Goal: Information Seeking & Learning: Learn about a topic

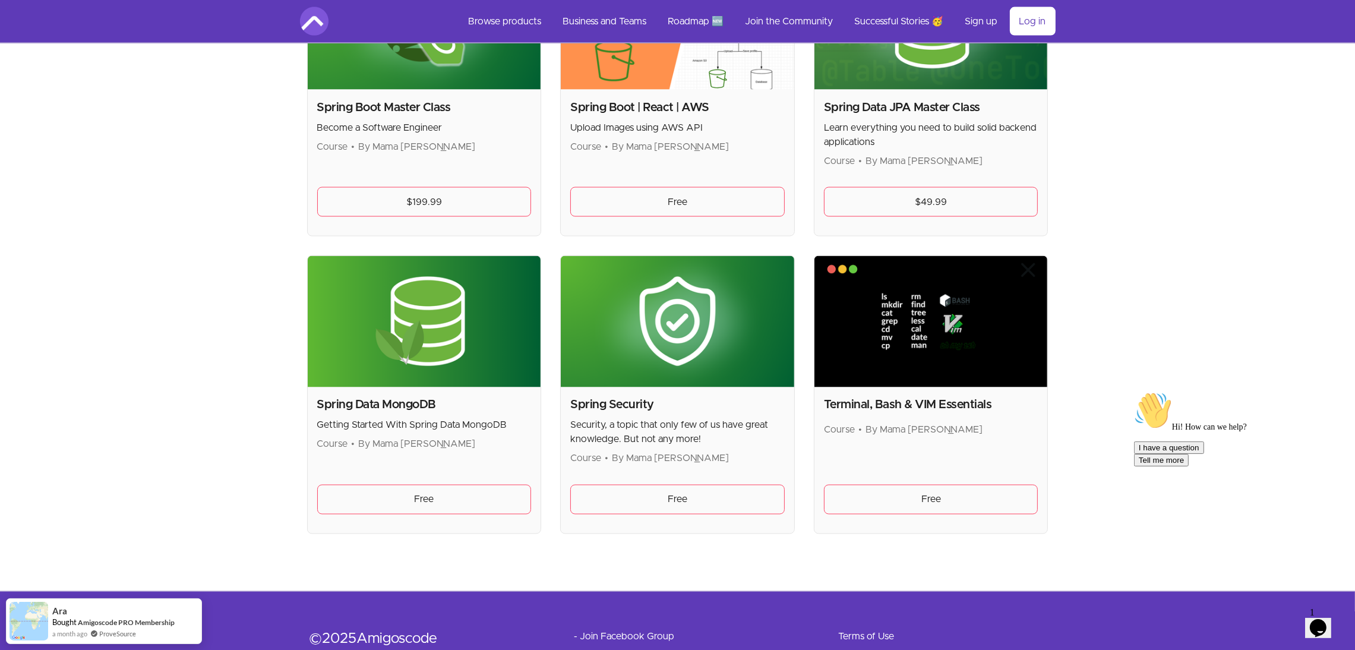
scroll to position [2905, 0]
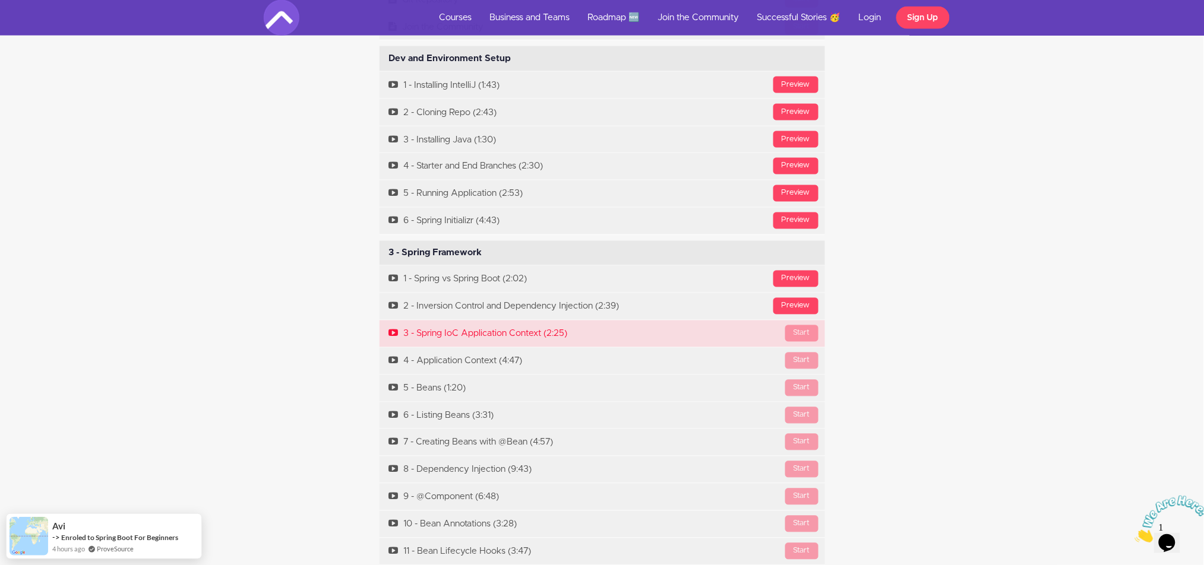
scroll to position [4118, 0]
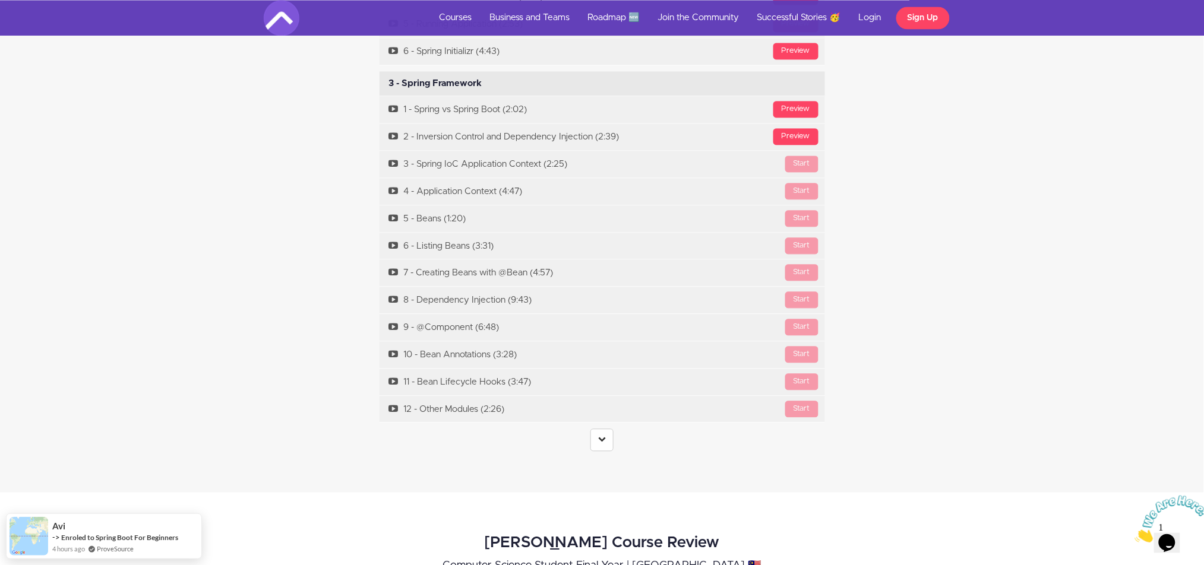
click at [605, 435] on icon at bounding box center [602, 439] width 8 height 8
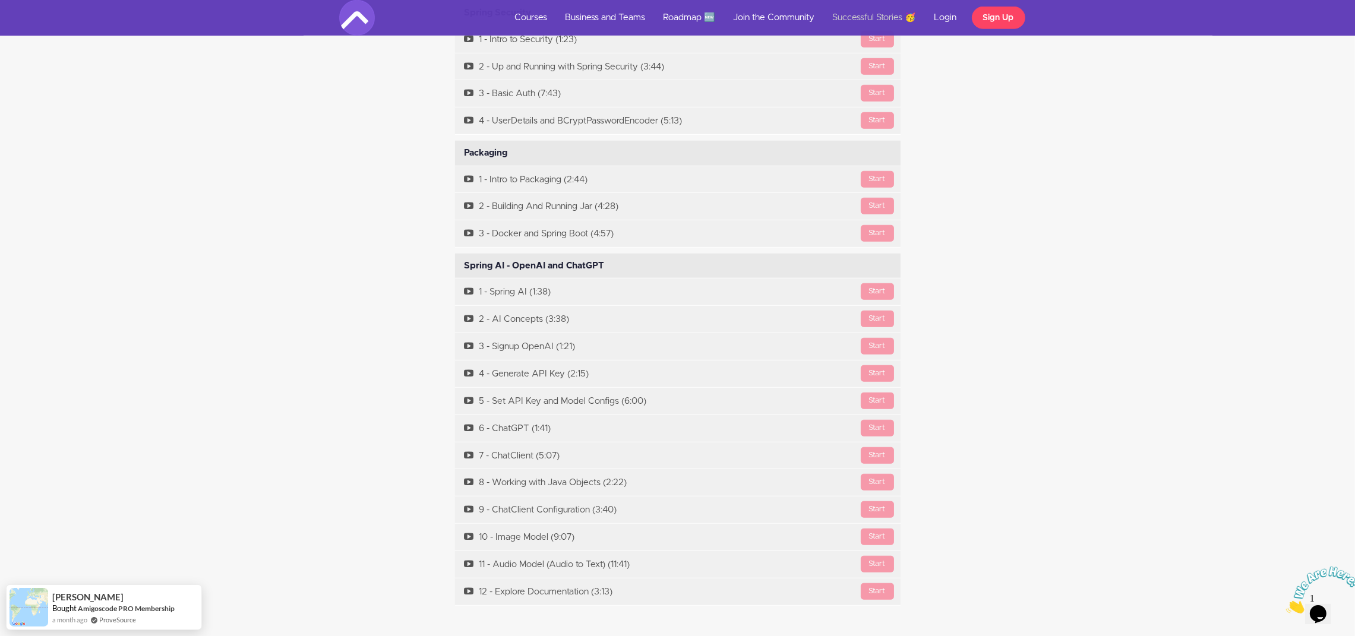
scroll to position [7090, 0]
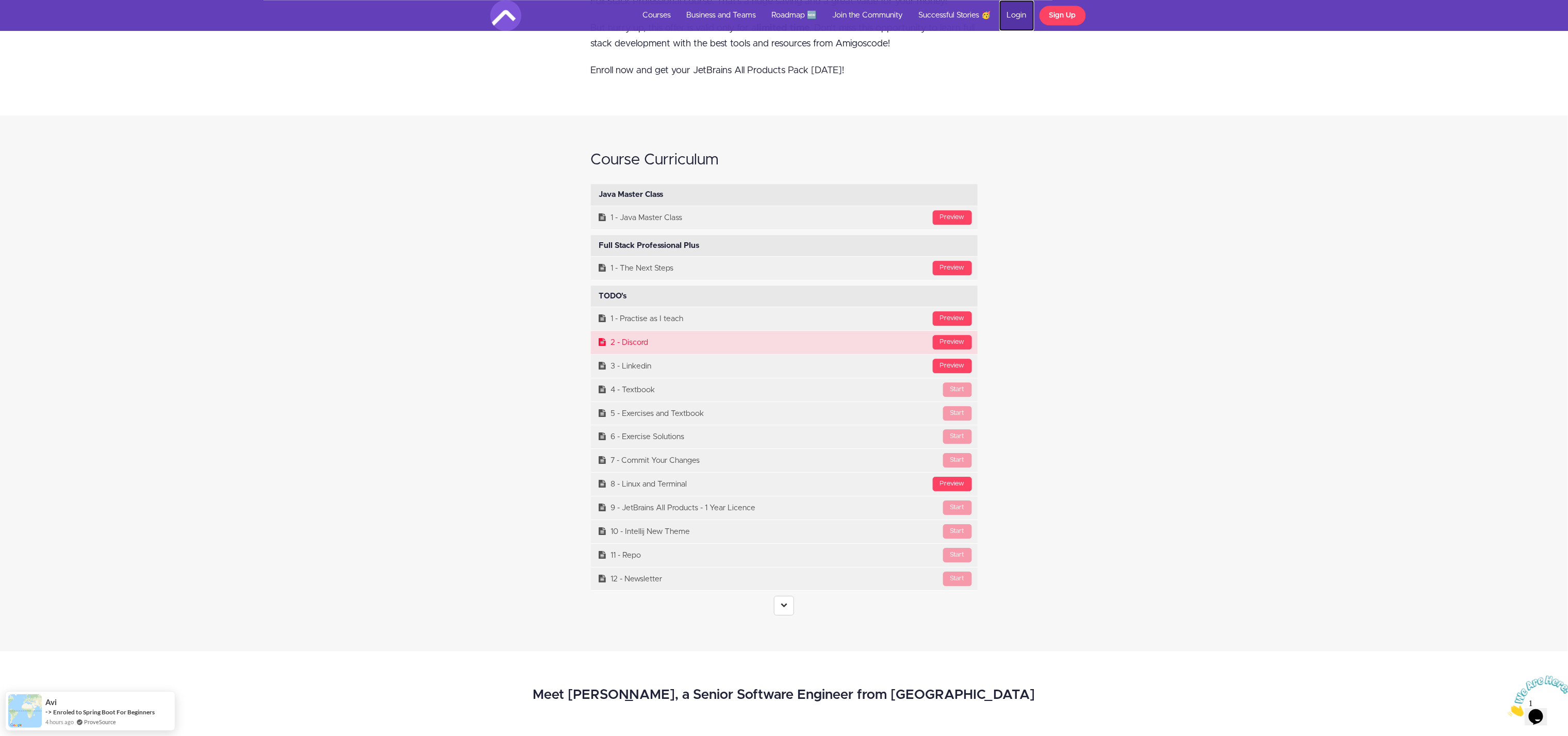
scroll to position [4777, 0]
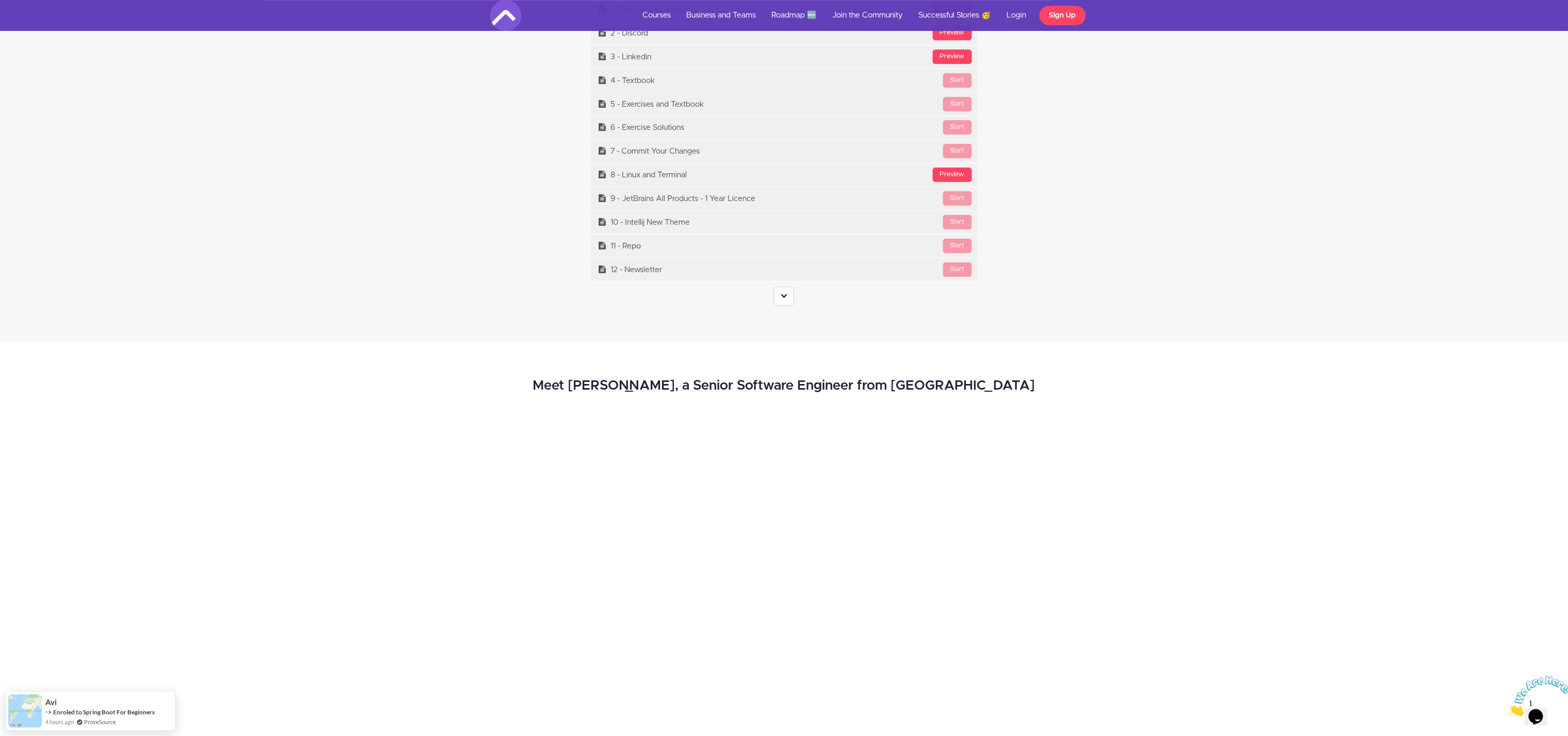
drag, startPoint x: 786, startPoint y: 304, endPoint x: 907, endPoint y: 306, distance: 121.0
click at [786, 299] on icon at bounding box center [784, 296] width 7 height 7
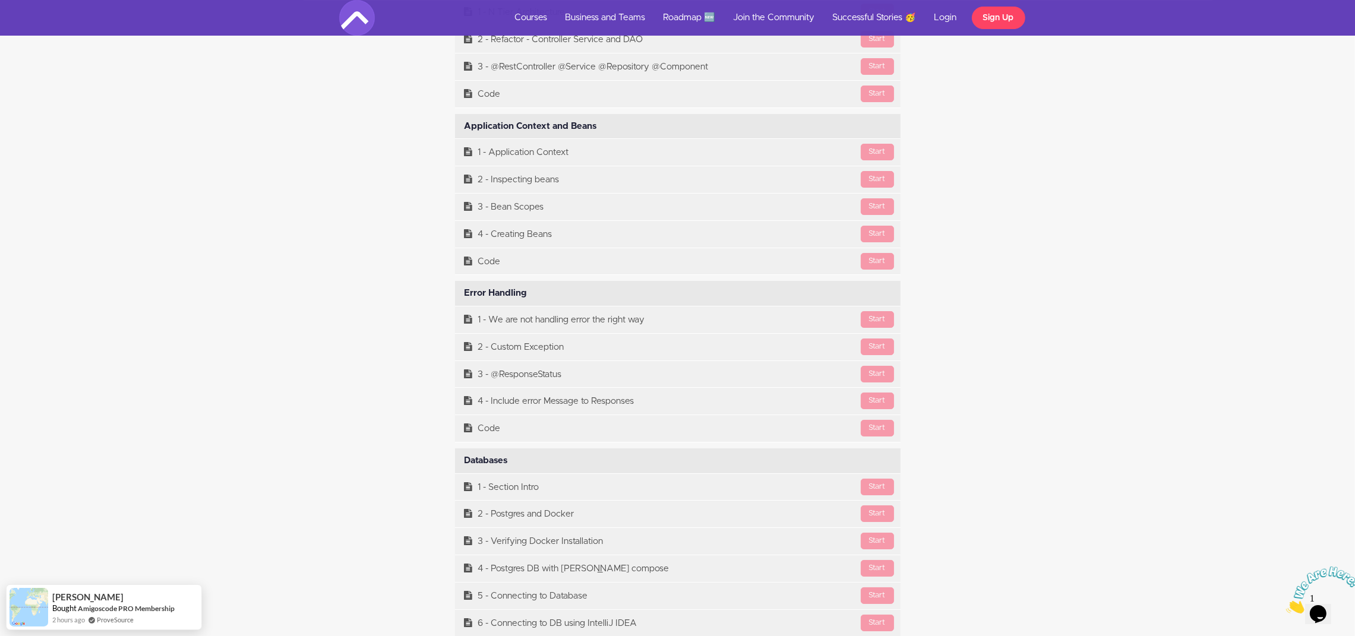
scroll to position [6662, 0]
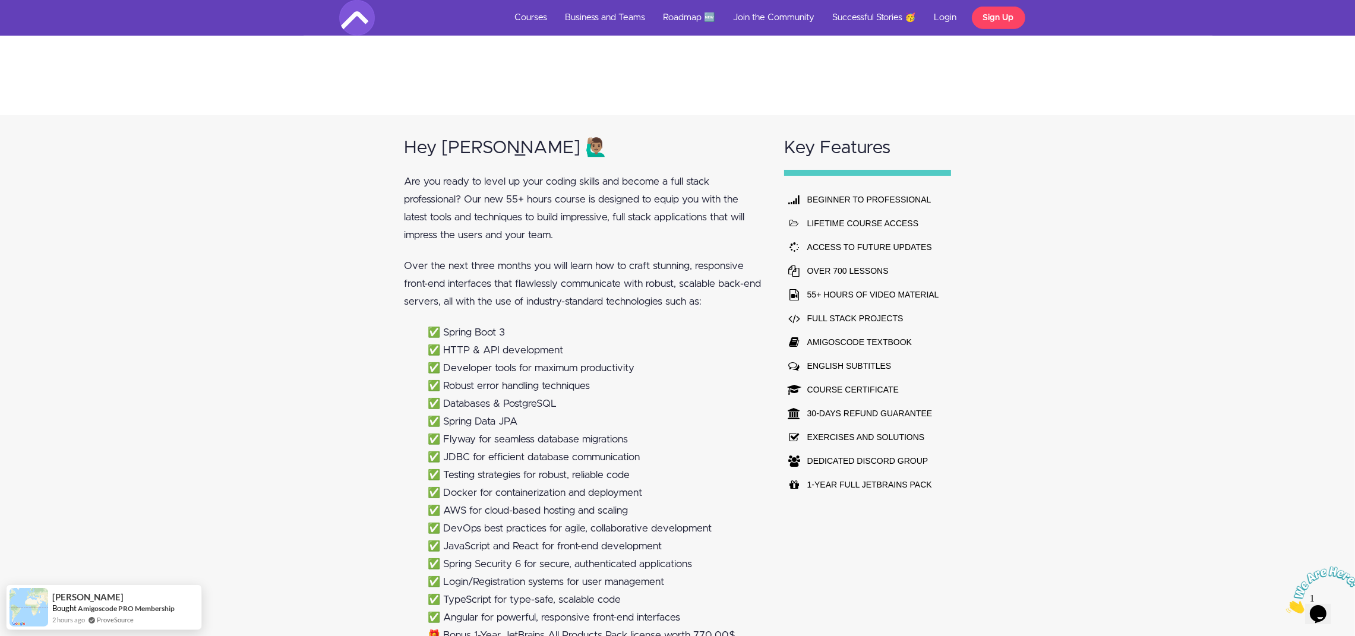
click at [912, 321] on td "FULL STACK PROJECTS" at bounding box center [873, 318] width 138 height 24
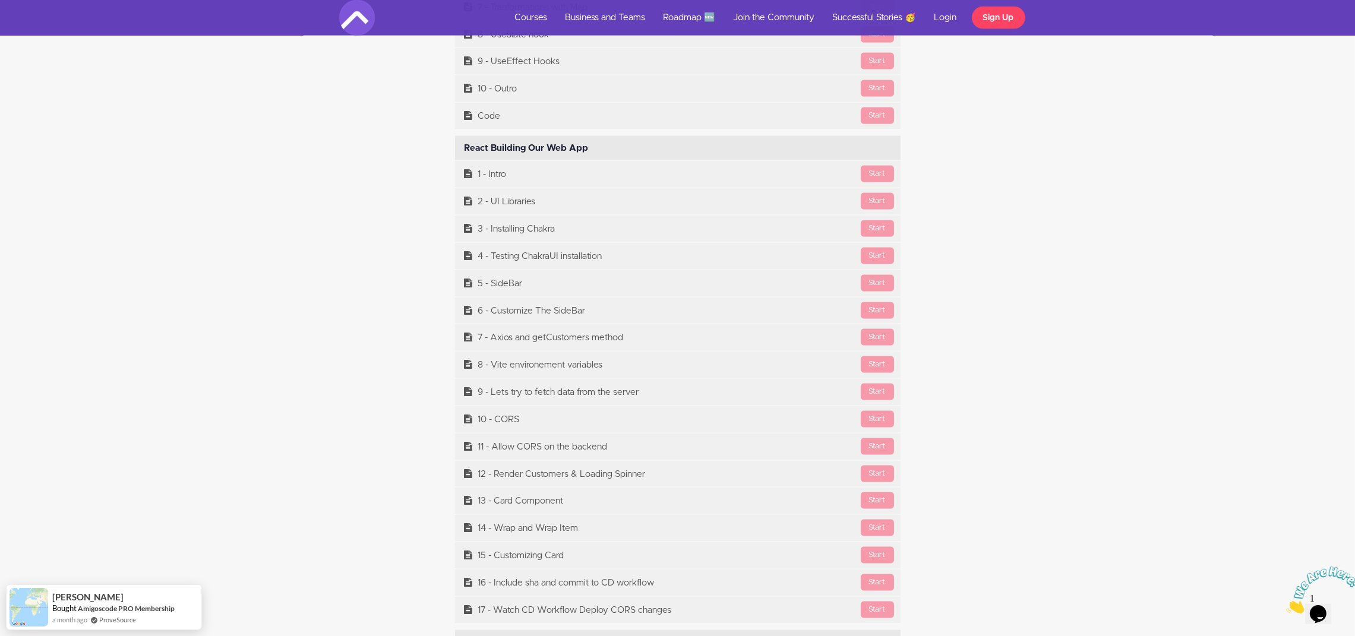
scroll to position [16271, 0]
